Goal: Contribute content

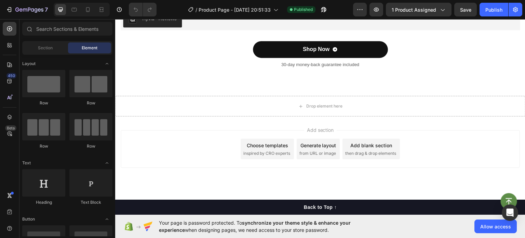
scroll to position [1788, 0]
click at [88, 13] on div at bounding box center [87, 9] width 11 height 11
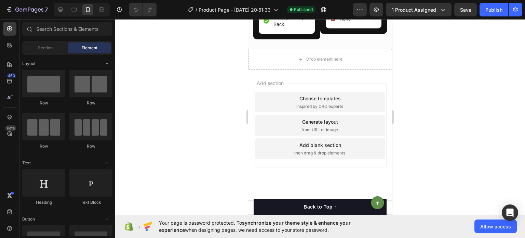
scroll to position [2348, 0]
drag, startPoint x: 389, startPoint y: 202, endPoint x: 641, endPoint y: 216, distance: 252.4
click at [3, 45] on div at bounding box center [10, 45] width 14 height 14
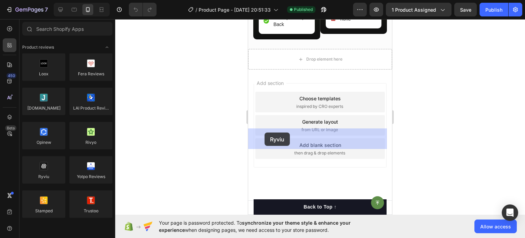
drag, startPoint x: 289, startPoint y: 189, endPoint x: 265, endPoint y: 132, distance: 61.3
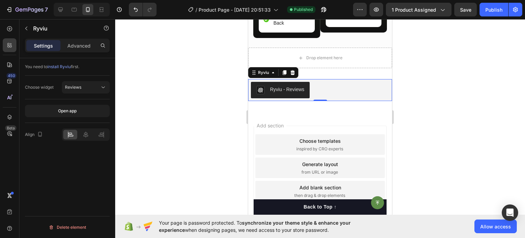
click at [330, 98] on div "Ryviu - Reviews" at bounding box center [320, 90] width 138 height 16
click at [91, 43] on div "Advanced" at bounding box center [79, 45] width 34 height 11
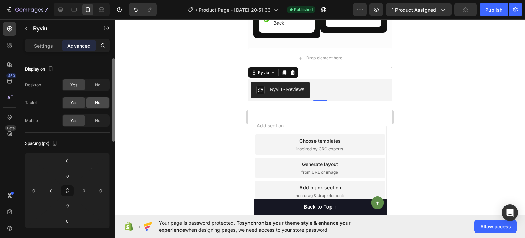
click at [100, 98] on div "No" at bounding box center [98, 102] width 23 height 11
click at [99, 86] on span "No" at bounding box center [97, 85] width 5 height 6
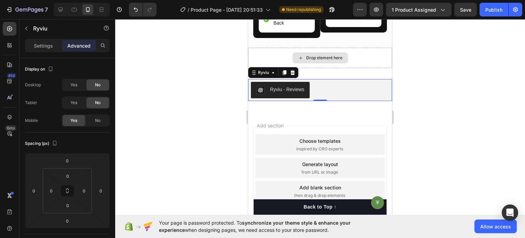
click at [350, 68] on div "Drop element here" at bounding box center [320, 58] width 144 height 21
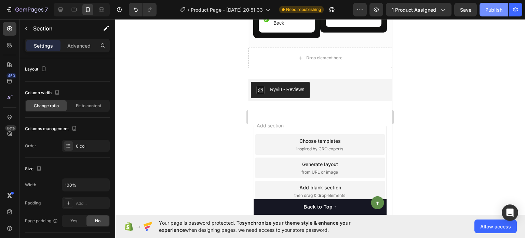
click at [486, 4] on button "Publish" at bounding box center [494, 10] width 29 height 14
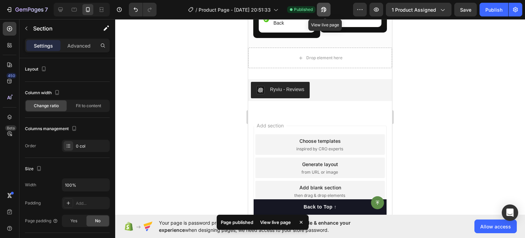
click at [320, 12] on button "button" at bounding box center [324, 10] width 14 height 14
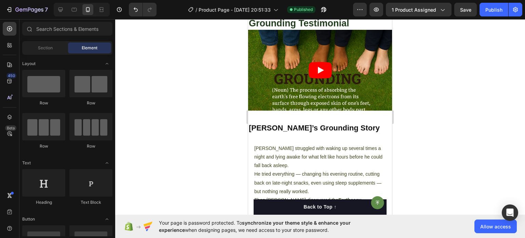
scroll to position [469, 0]
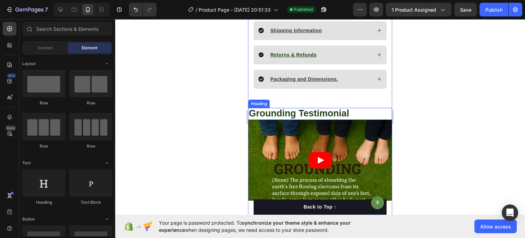
click at [282, 108] on span "Grounding Testimonial" at bounding box center [299, 113] width 101 height 10
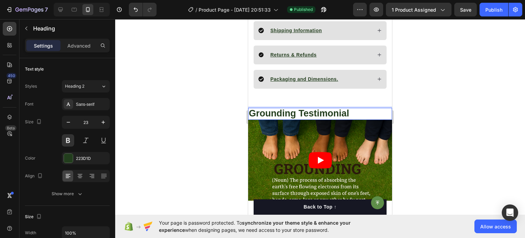
click at [280, 108] on span "Grounding Testimonial" at bounding box center [299, 113] width 101 height 10
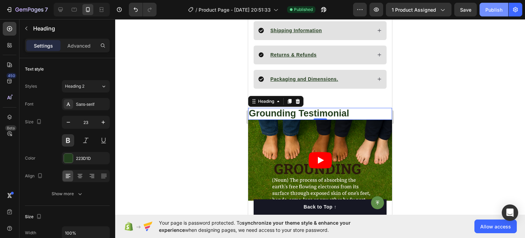
click at [494, 8] on div "Publish" at bounding box center [494, 9] width 17 height 7
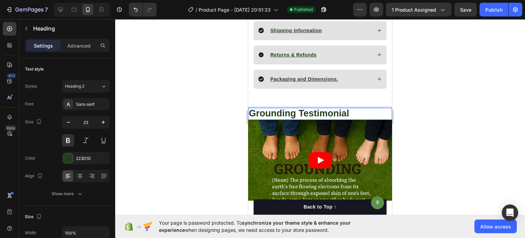
click at [273, 108] on span "Grounding Testimonial" at bounding box center [299, 113] width 101 height 10
click at [486, 4] on button "Publish" at bounding box center [494, 10] width 29 height 14
